Goal: Navigation & Orientation: Find specific page/section

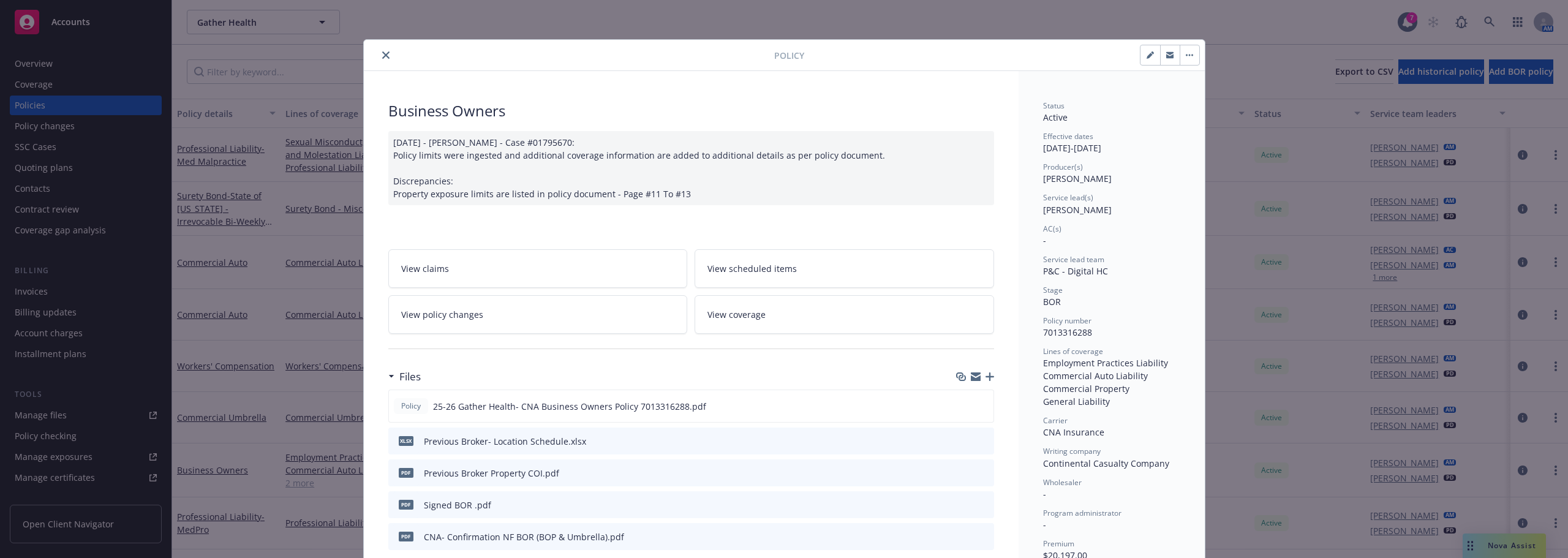
click at [386, 54] on button "close" at bounding box center [386, 55] width 15 height 15
